Goal: Find contact information: Find contact information

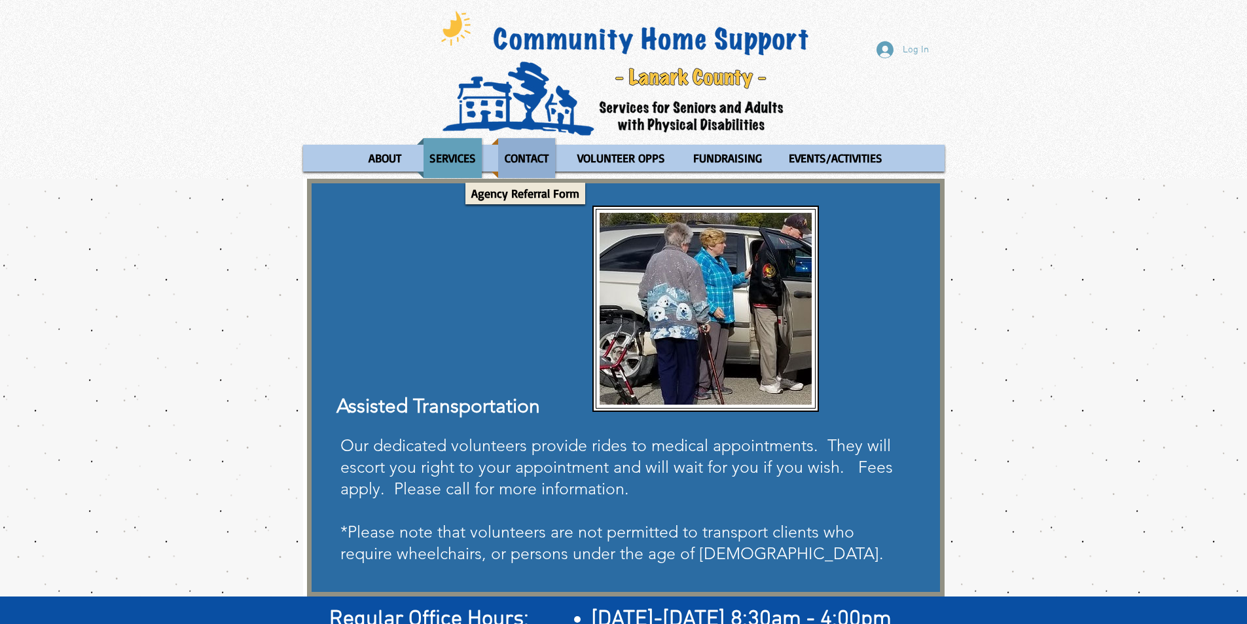
click at [538, 173] on p "CONTACT" at bounding box center [527, 158] width 56 height 40
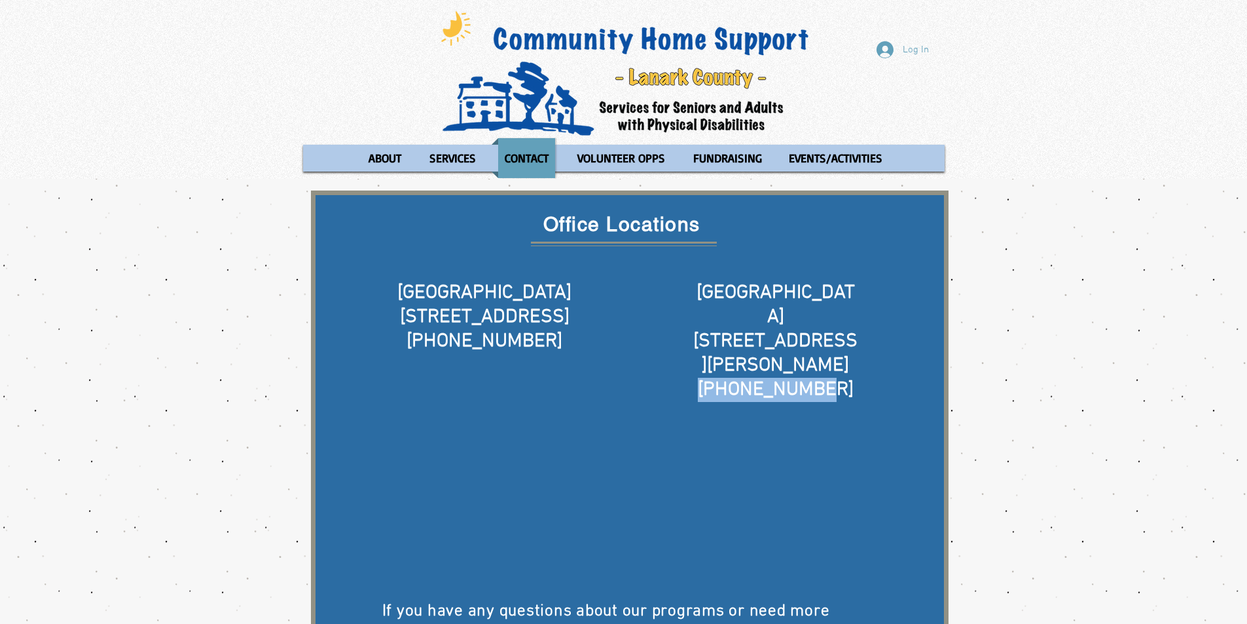
drag, startPoint x: 708, startPoint y: 338, endPoint x: 858, endPoint y: 332, distance: 150.6
click at [858, 378] on h5 "[PHONE_NUMBER]" at bounding box center [776, 390] width 168 height 24
copy span "[PHONE_NUMBER]"
